Goal: Navigation & Orientation: Find specific page/section

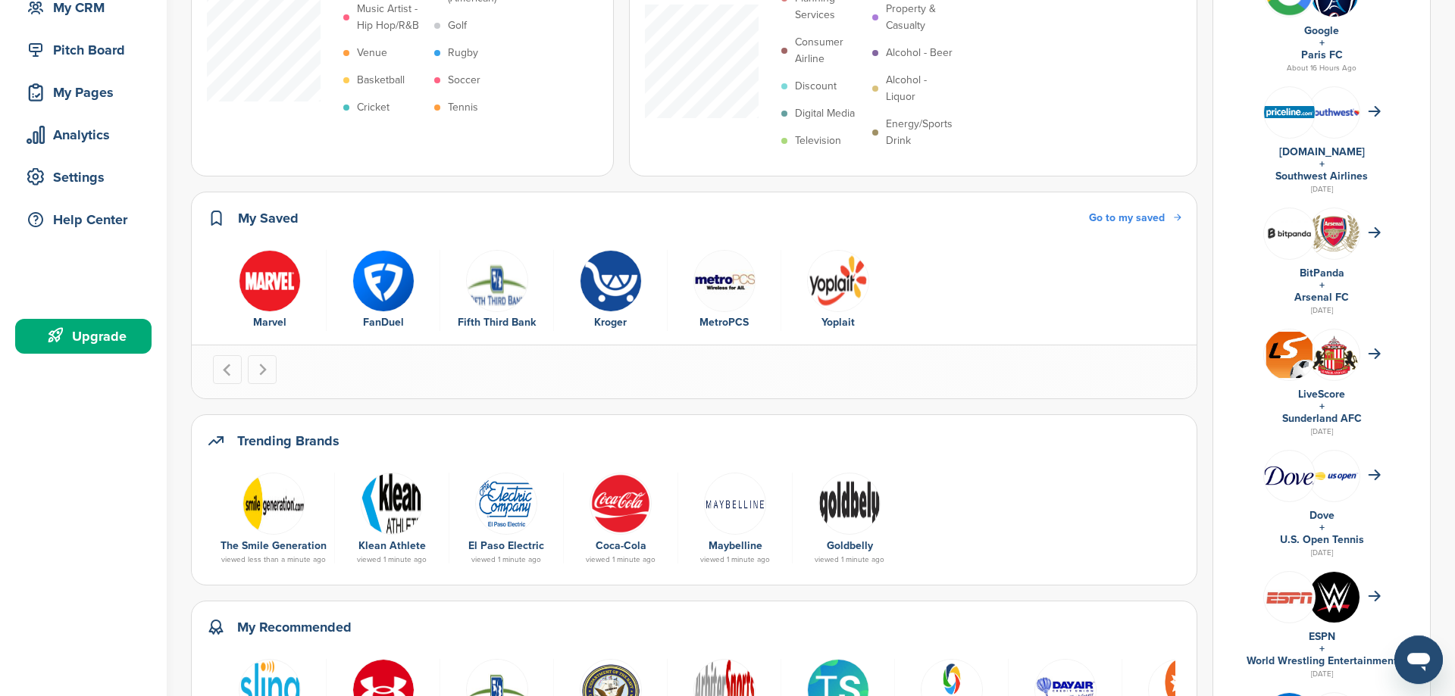
scroll to position [232, 0]
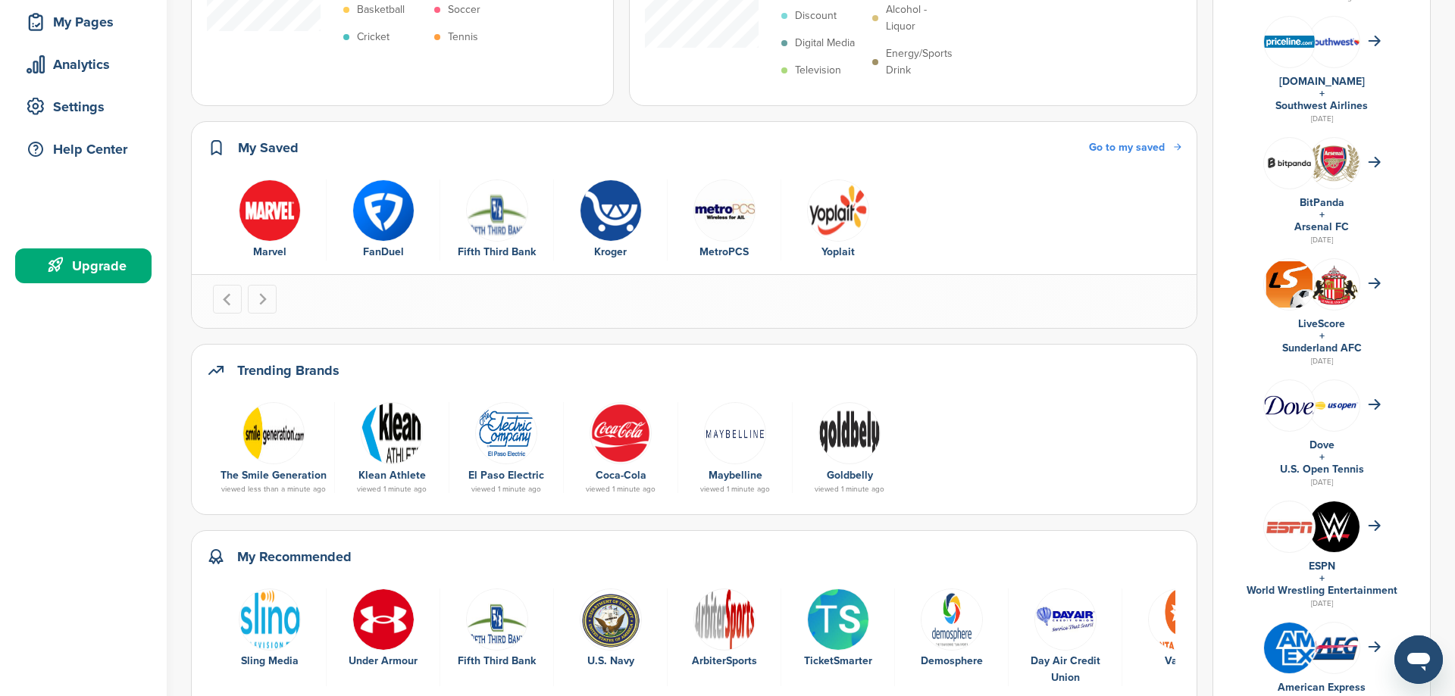
click at [255, 441] on img at bounding box center [273, 433] width 62 height 62
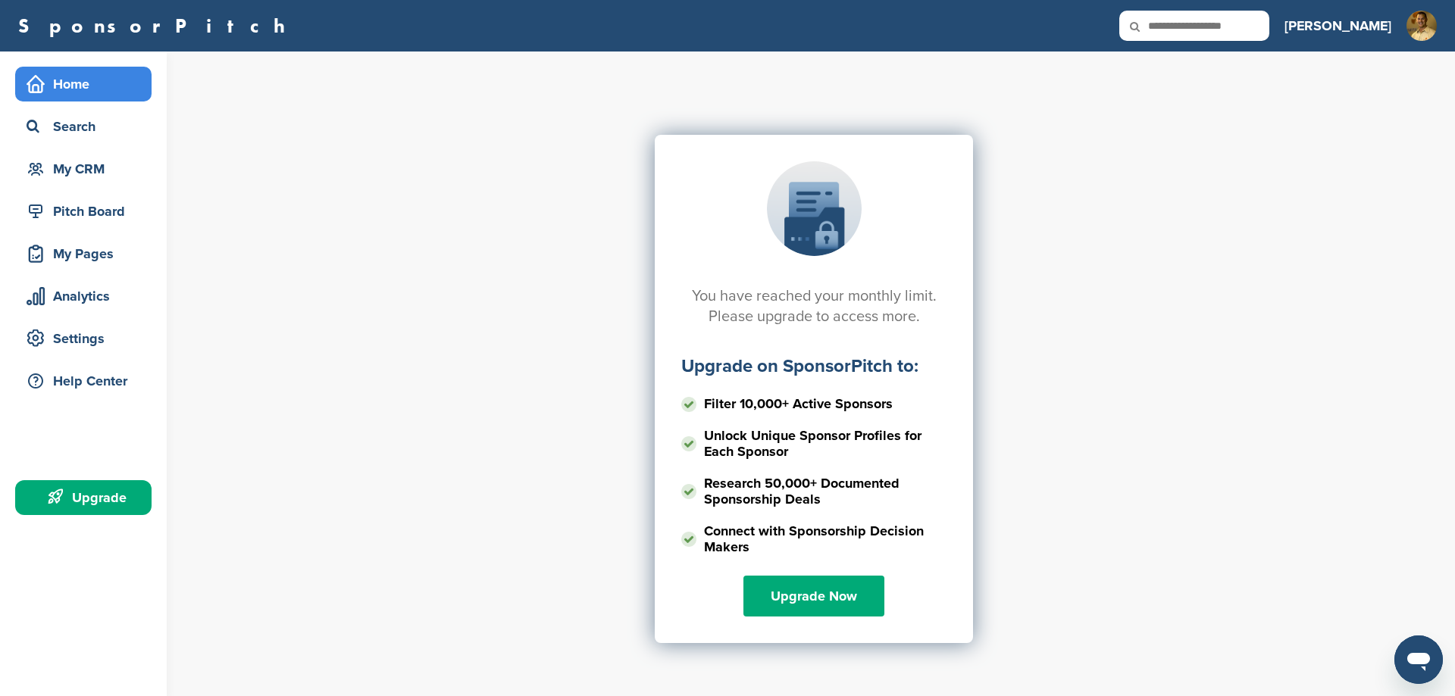
click at [68, 90] on div "Home" at bounding box center [87, 83] width 129 height 27
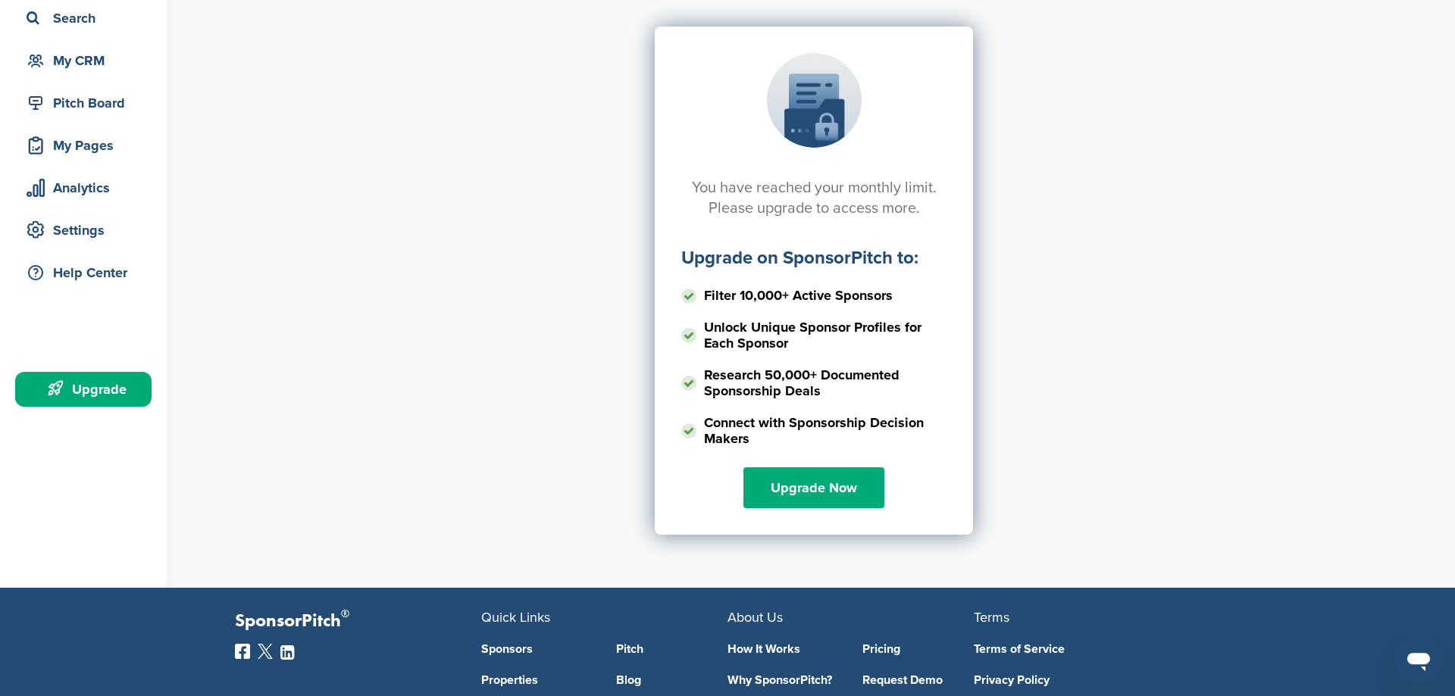
scroll to position [155, 0]
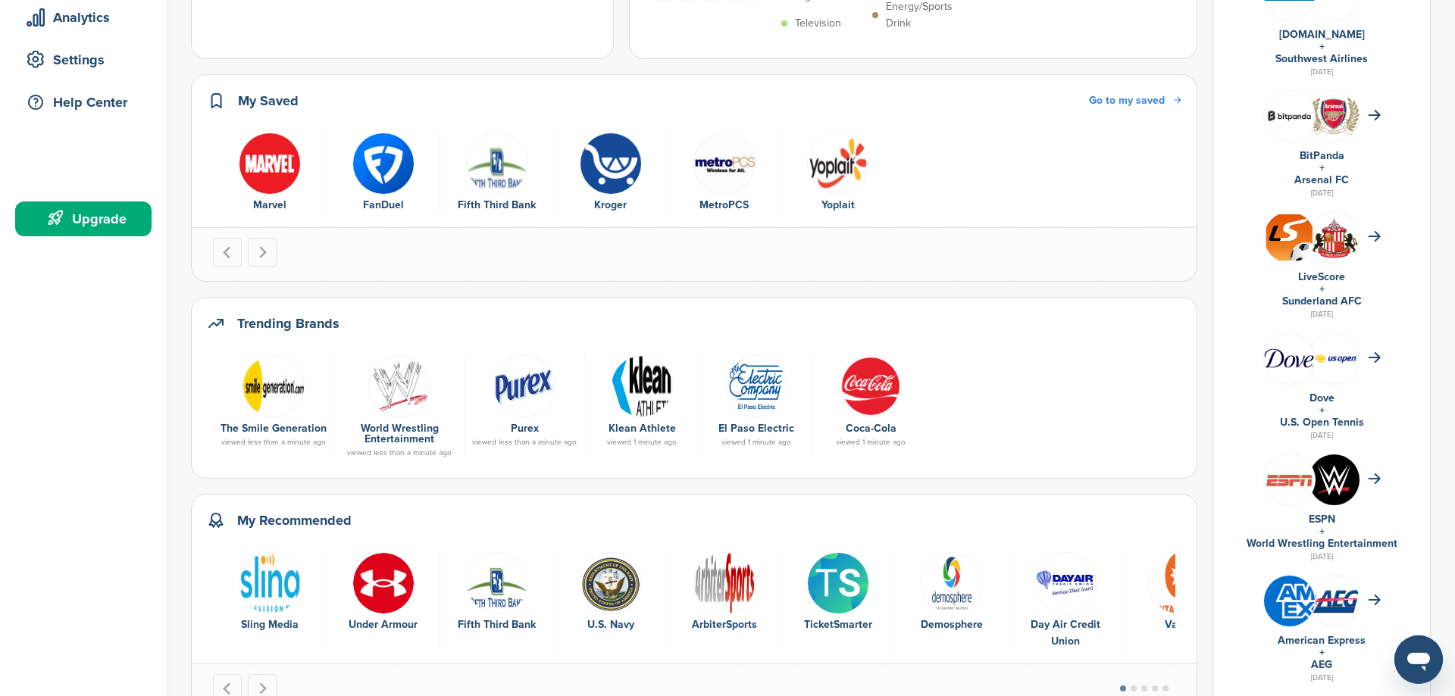
scroll to position [309, 0]
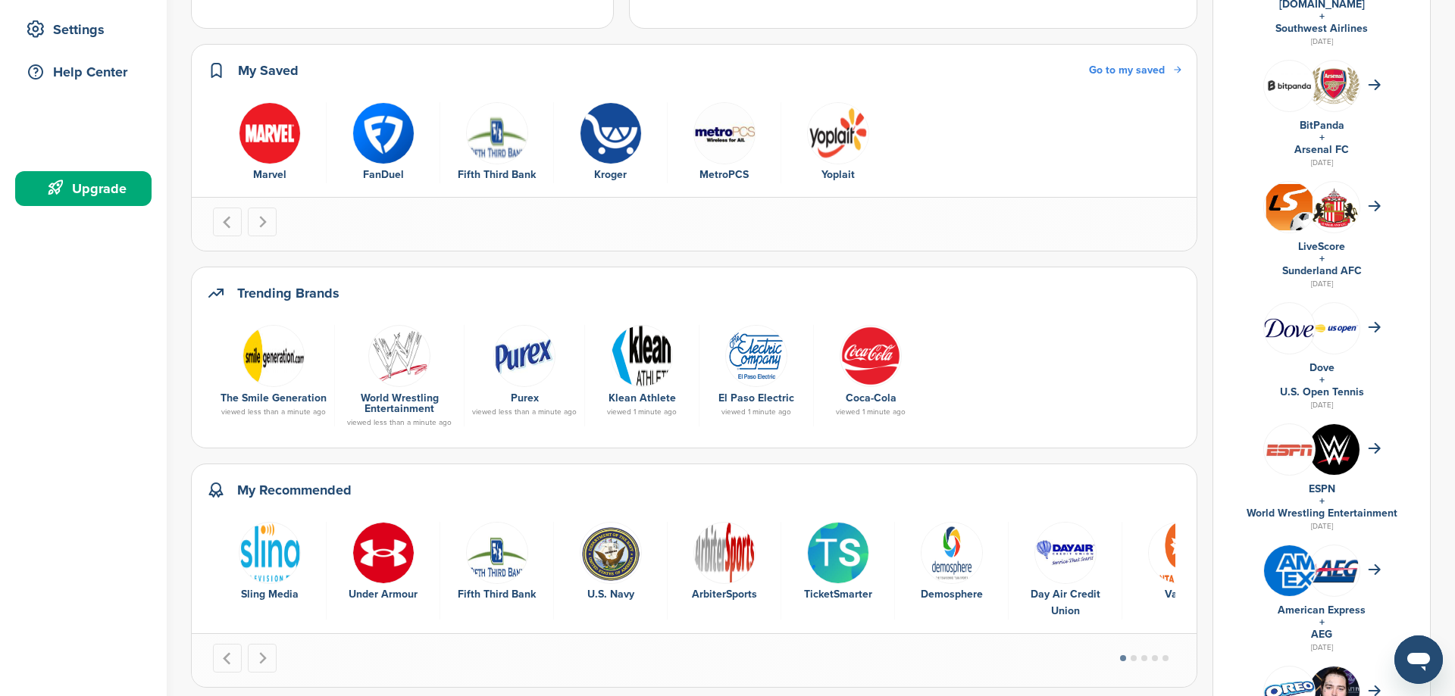
click at [525, 371] on img at bounding box center [524, 356] width 62 height 62
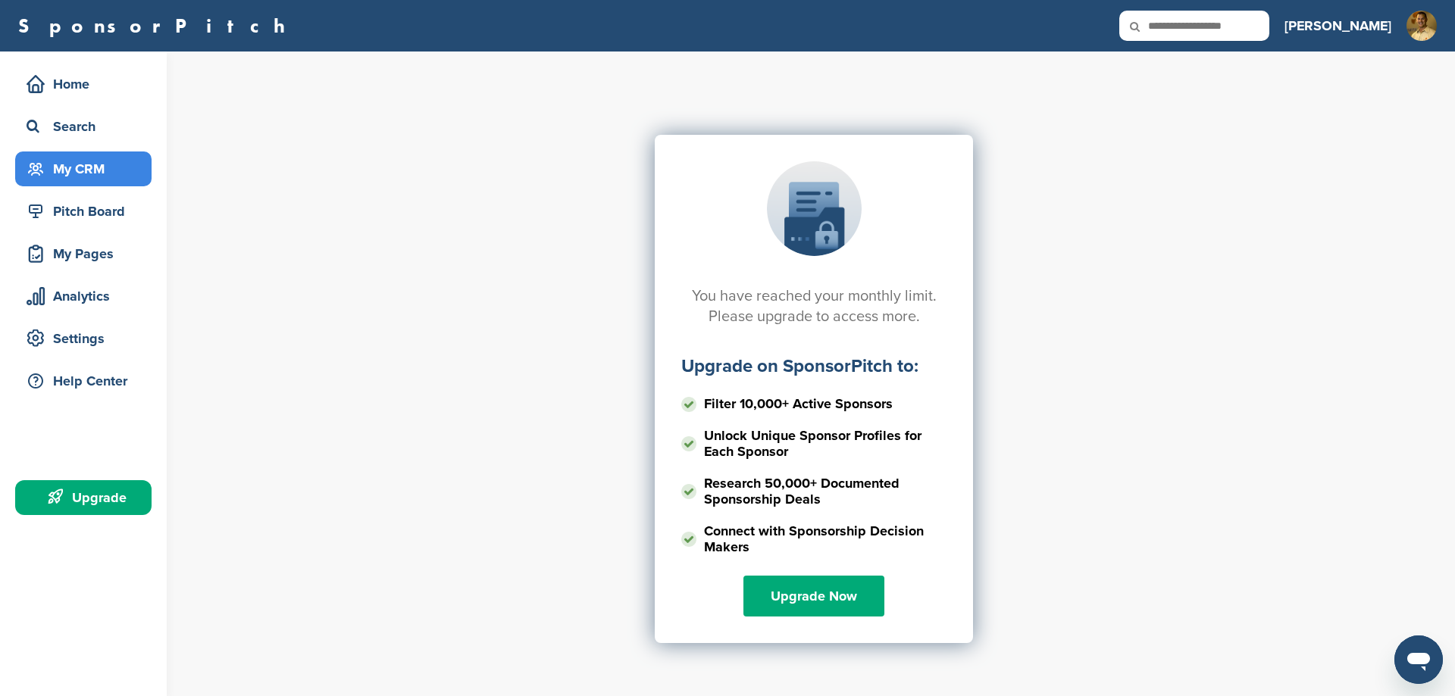
click at [89, 185] on div "My CRM" at bounding box center [83, 169] width 136 height 35
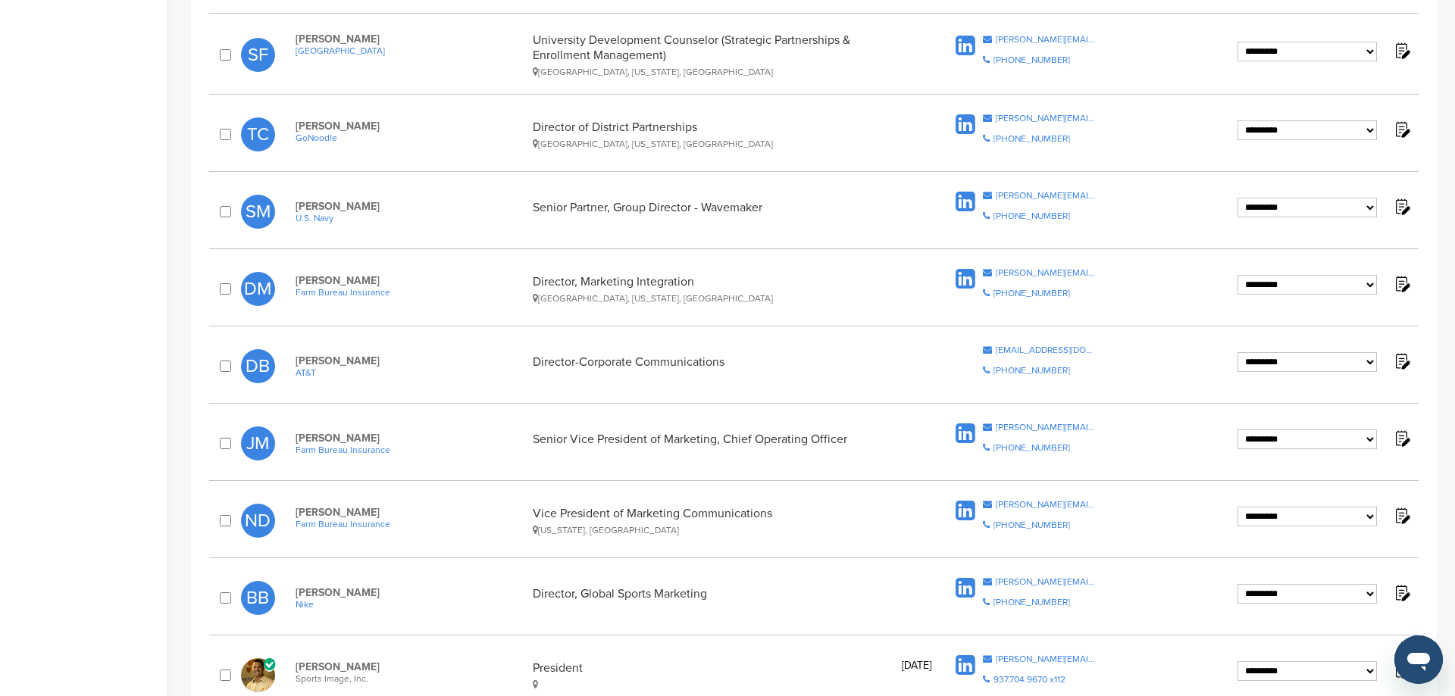
scroll to position [954, 0]
